Goal: Book appointment/travel/reservation

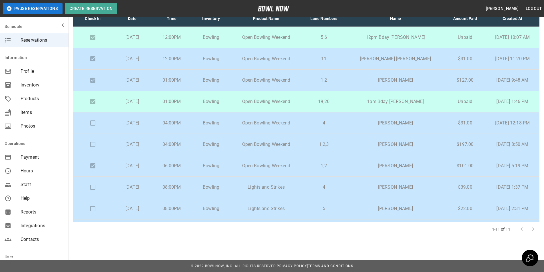
scroll to position [41, 0]
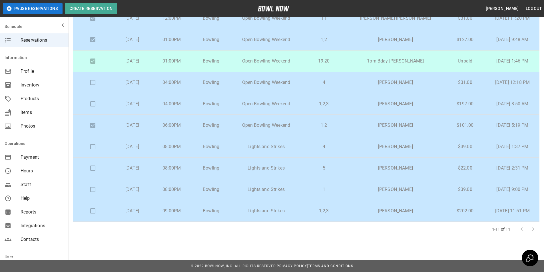
click at [201, 242] on main "**********" at bounding box center [307, 100] width 476 height 288
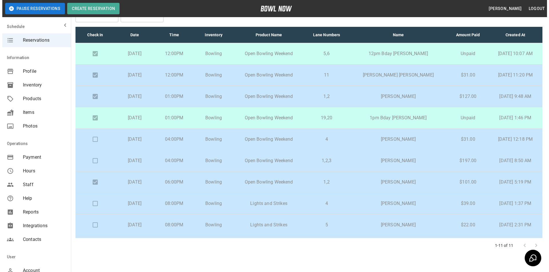
scroll to position [0, 0]
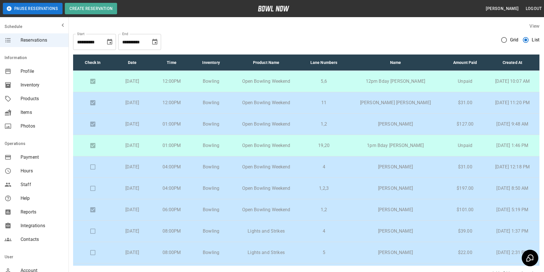
click at [155, 40] on icon "Choose date, selected date is Sep 6, 2025" at bounding box center [154, 42] width 5 height 6
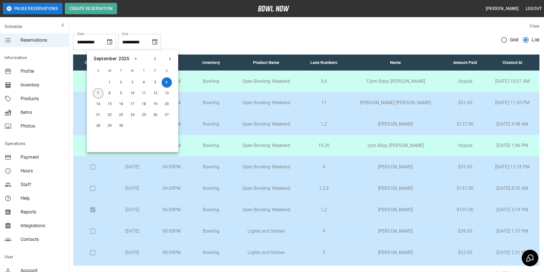
click at [99, 95] on button "7" at bounding box center [98, 93] width 10 height 10
type input "**********"
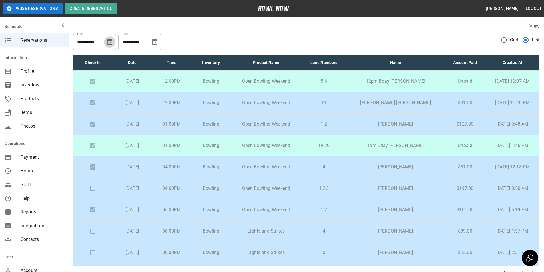
click at [109, 41] on icon "Choose date, selected date is Sep 6, 2025" at bounding box center [109, 42] width 5 height 6
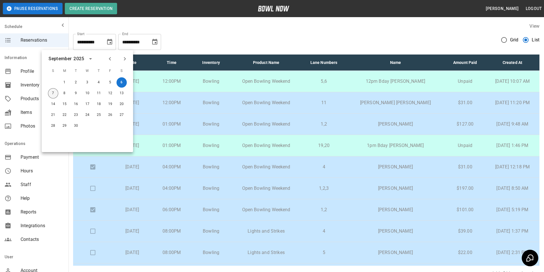
click at [53, 93] on button "7" at bounding box center [53, 93] width 10 height 10
type input "**********"
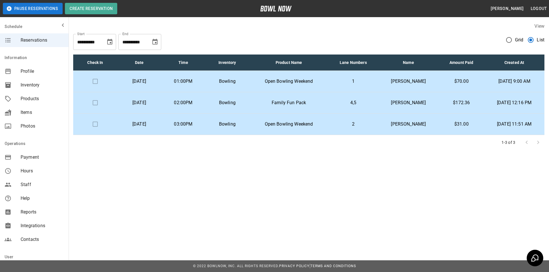
click at [240, 106] on p "Bowling" at bounding box center [227, 102] width 35 height 7
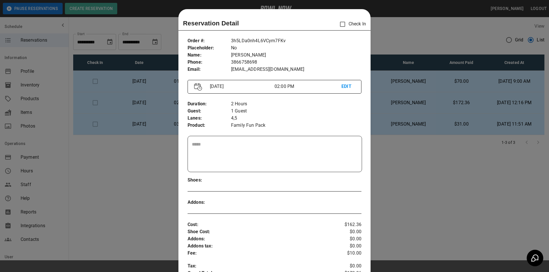
scroll to position [9, 0]
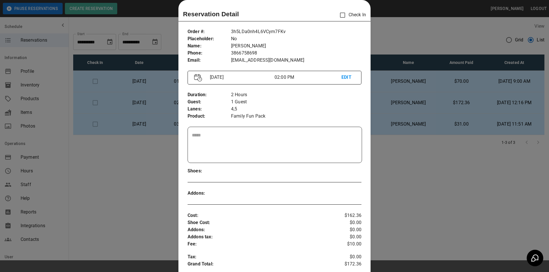
click at [425, 169] on div at bounding box center [274, 136] width 549 height 272
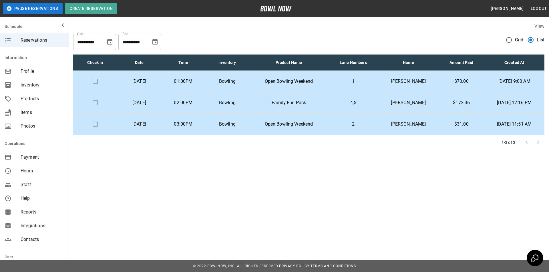
click at [333, 129] on td "2" at bounding box center [353, 124] width 50 height 21
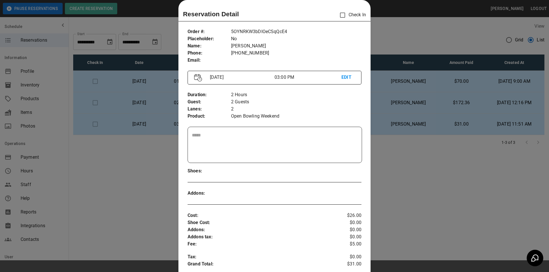
click at [402, 173] on div at bounding box center [274, 136] width 549 height 272
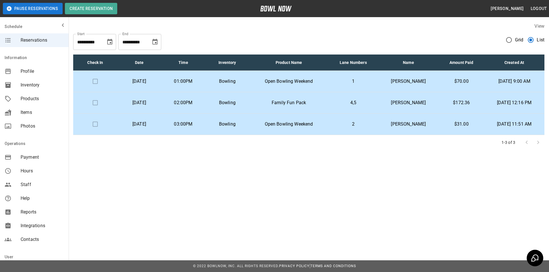
click at [288, 75] on td "Open Bowling Weekend" at bounding box center [288, 81] width 79 height 21
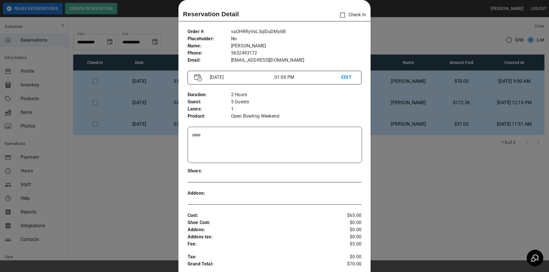
click at [411, 191] on div at bounding box center [274, 136] width 549 height 272
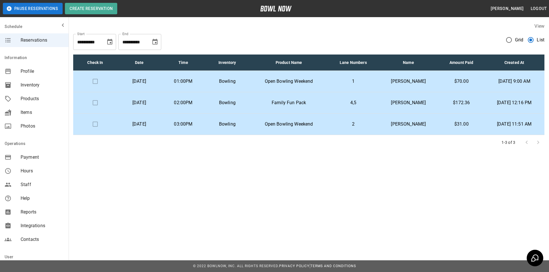
click at [356, 131] on td "2" at bounding box center [353, 124] width 50 height 21
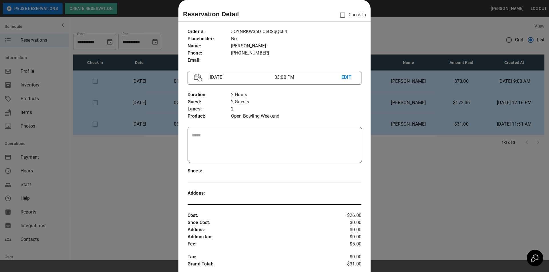
click at [390, 167] on div at bounding box center [274, 136] width 549 height 272
